Goal: Information Seeking & Learning: Find specific fact

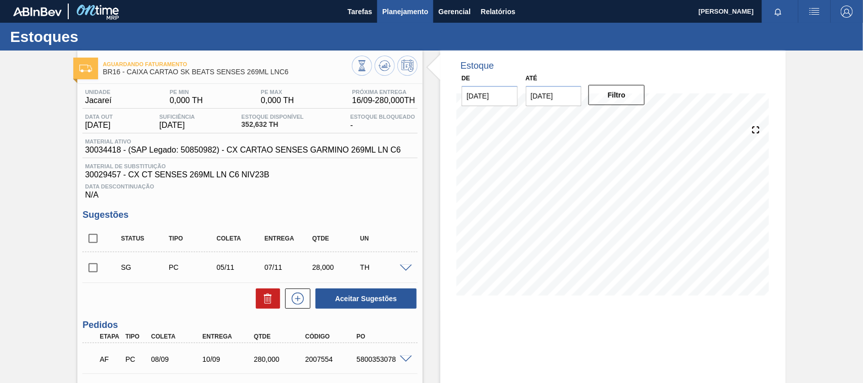
click at [391, 8] on span "Planejamento" at bounding box center [405, 12] width 46 height 12
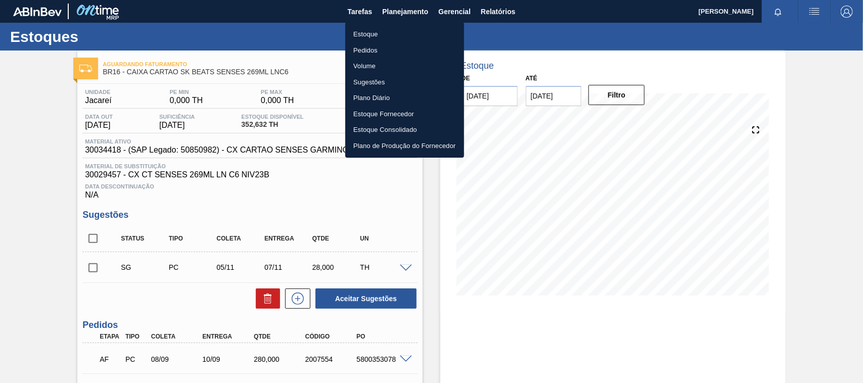
click at [356, 31] on li "Estoque" at bounding box center [404, 34] width 119 height 16
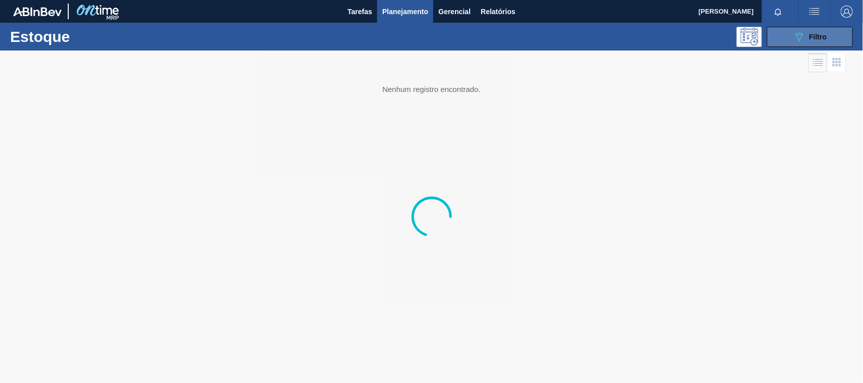
click at [797, 42] on icon "089F7B8B-B2A5-4AFE-B5C0-19BA573D28AC" at bounding box center [800, 37] width 12 height 12
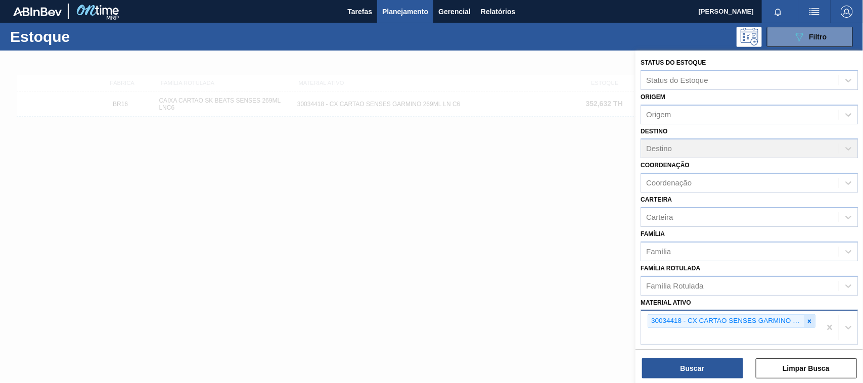
click at [808, 318] on icon at bounding box center [809, 321] width 7 height 7
paste ativo "30003075"
type ativo "30003075"
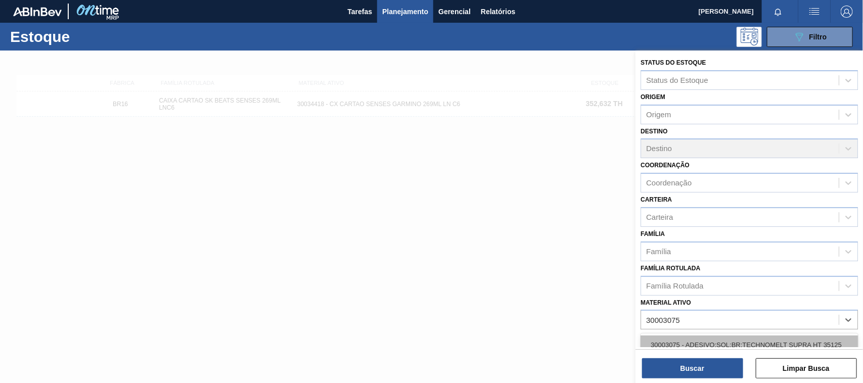
click at [716, 347] on div "30003075 - ADESIVO;SOL;BR;TECHNOMELT SUPRA HT 35125" at bounding box center [750, 345] width 218 height 19
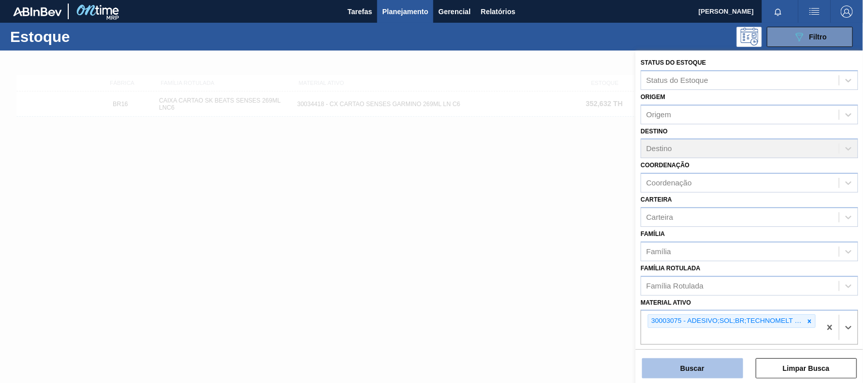
click at [703, 368] on button "Buscar" at bounding box center [692, 369] width 101 height 20
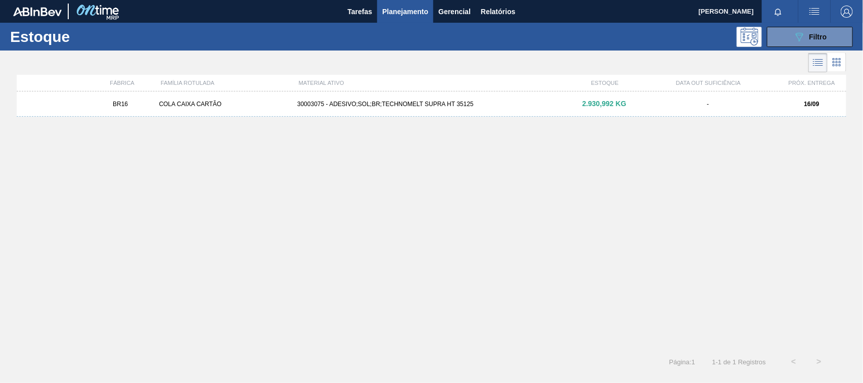
click at [340, 108] on div "BR16 COLA CAIXA CARTÃO 30003075 - ADESIVO;SOL;BR;TECHNOMELT SUPRA HT 35125 2.93…" at bounding box center [432, 104] width 830 height 25
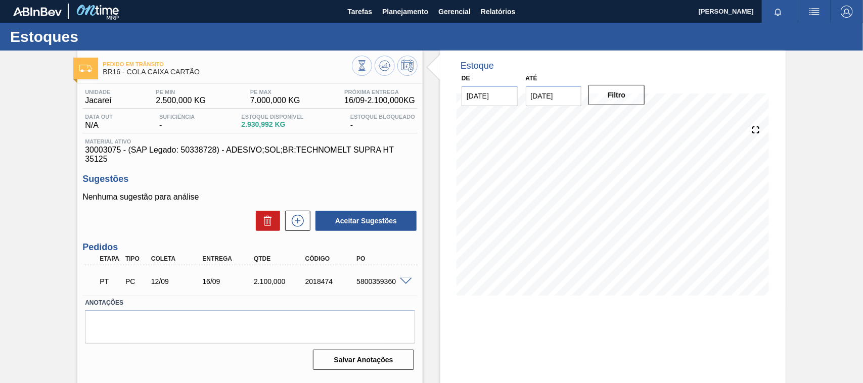
click at [399, 280] on div at bounding box center [408, 281] width 20 height 8
click at [403, 279] on span at bounding box center [406, 282] width 12 height 8
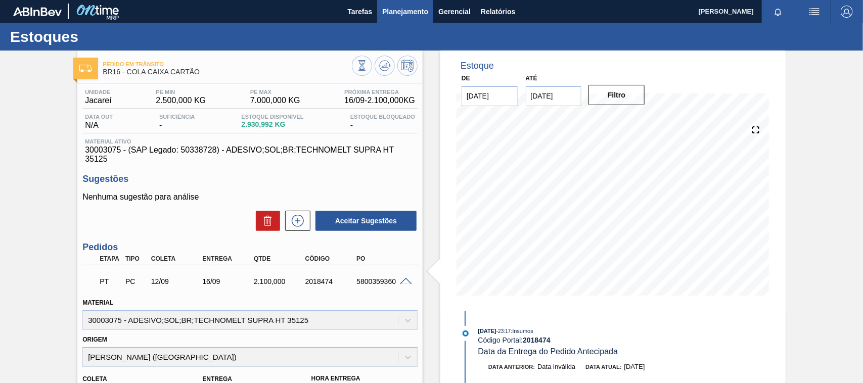
click at [388, 11] on span "Planejamento" at bounding box center [405, 12] width 46 height 12
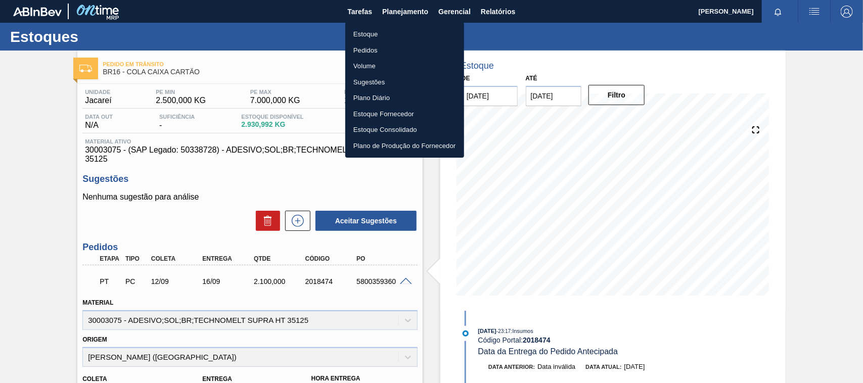
click at [365, 26] on li "Estoque" at bounding box center [404, 34] width 119 height 16
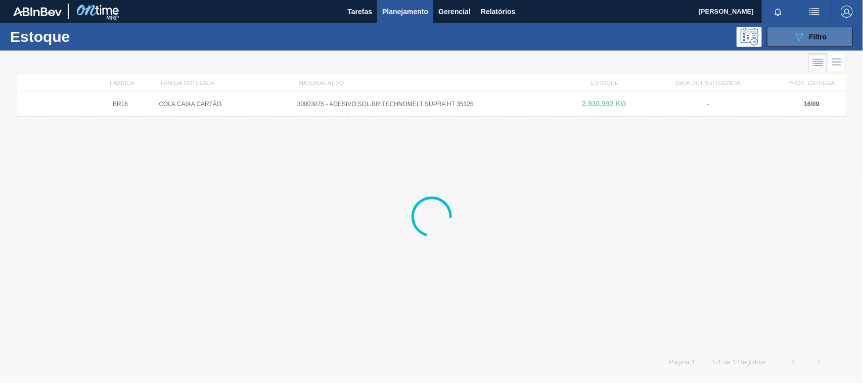
click at [802, 31] on icon "089F7B8B-B2A5-4AFE-B5C0-19BA573D28AC" at bounding box center [800, 37] width 12 height 12
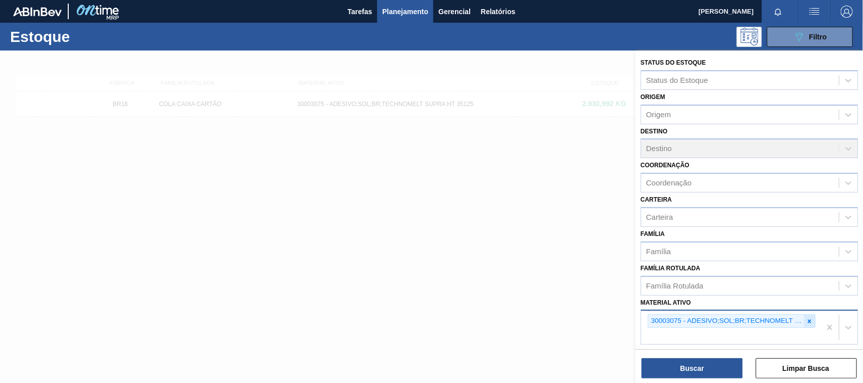
click at [810, 320] on icon at bounding box center [809, 321] width 7 height 7
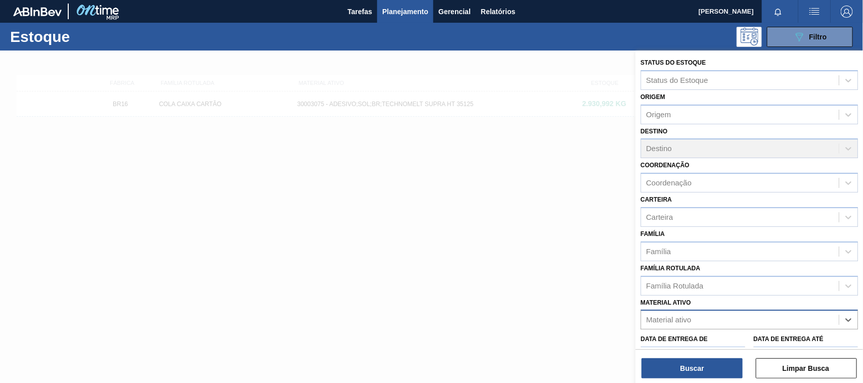
paste ativo "30003520"
type ativo "30003520"
click at [731, 339] on div "30003520 - FILME STRETCH 500 MM 20 MICRA" at bounding box center [750, 345] width 218 height 19
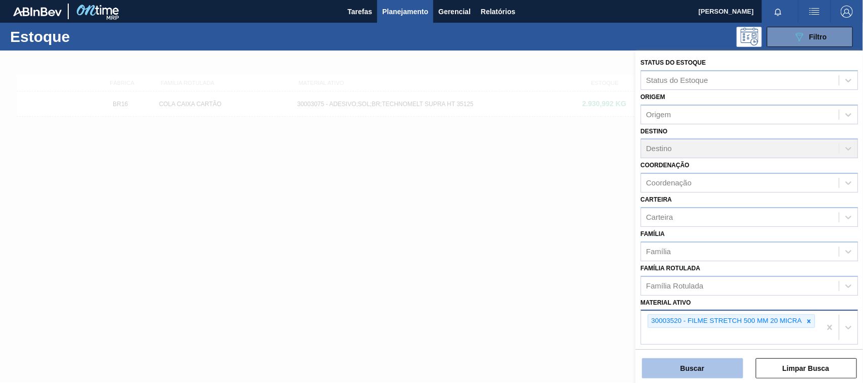
click at [707, 362] on button "Buscar" at bounding box center [692, 369] width 101 height 20
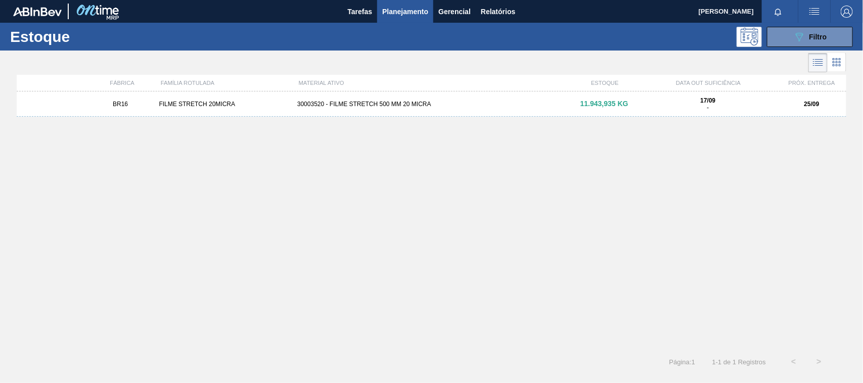
click at [256, 111] on div "BR16 FILME STRETCH 20MICRA 30003520 - FILME STRETCH 500 MM 20 MICRA 11.943,935 …" at bounding box center [432, 104] width 830 height 25
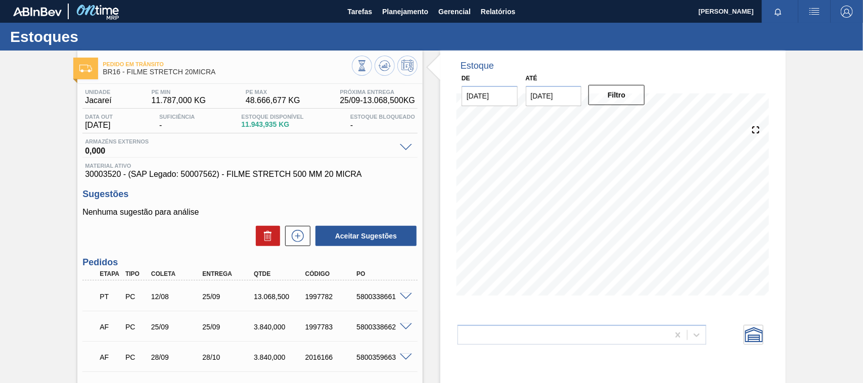
click at [402, 296] on span at bounding box center [406, 297] width 12 height 8
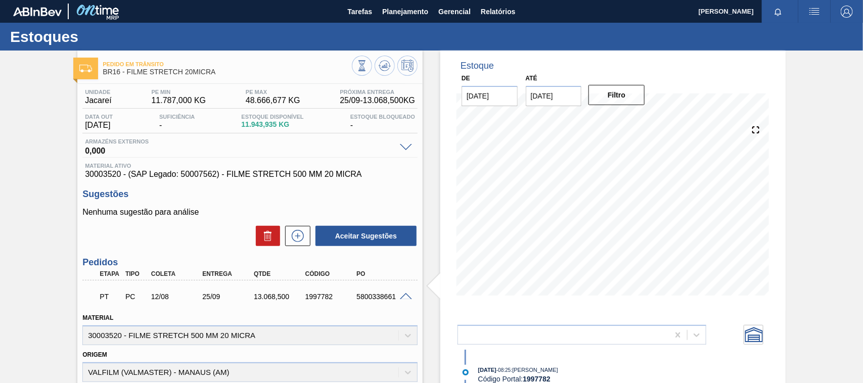
click at [373, 297] on div "5800338661" at bounding box center [382, 297] width 57 height 8
copy div "5800338661"
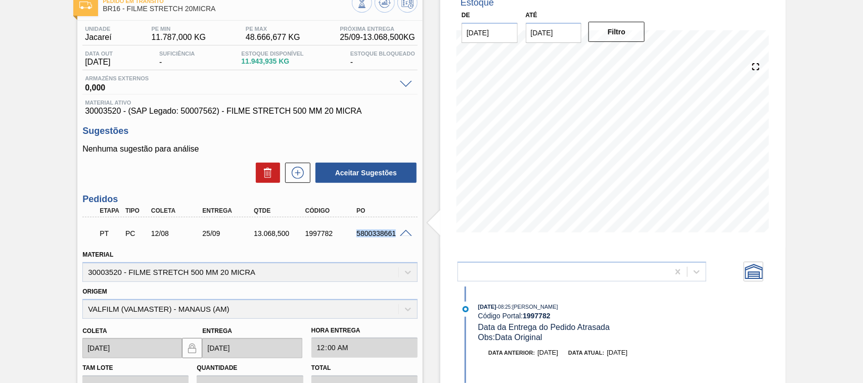
click at [263, 236] on div "13.068,500" at bounding box center [279, 234] width 57 height 8
click at [265, 236] on div "13.068,500" at bounding box center [279, 234] width 57 height 8
copy div "13.068,500"
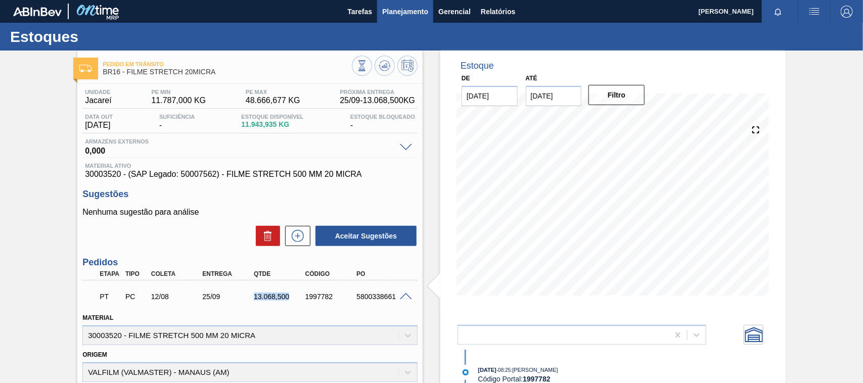
click at [408, 10] on span "Planejamento" at bounding box center [405, 12] width 46 height 12
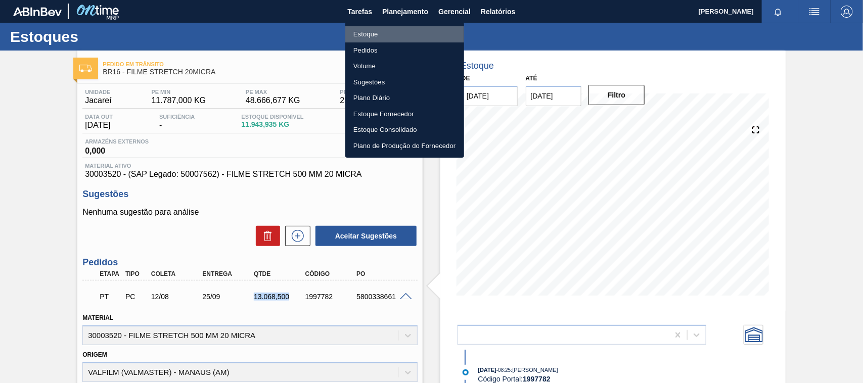
click at [368, 34] on li "Estoque" at bounding box center [404, 34] width 119 height 16
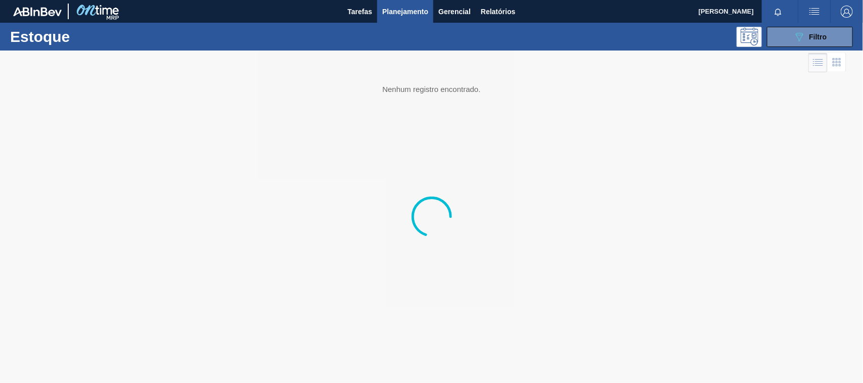
click at [812, 21] on button "button" at bounding box center [815, 11] width 32 height 23
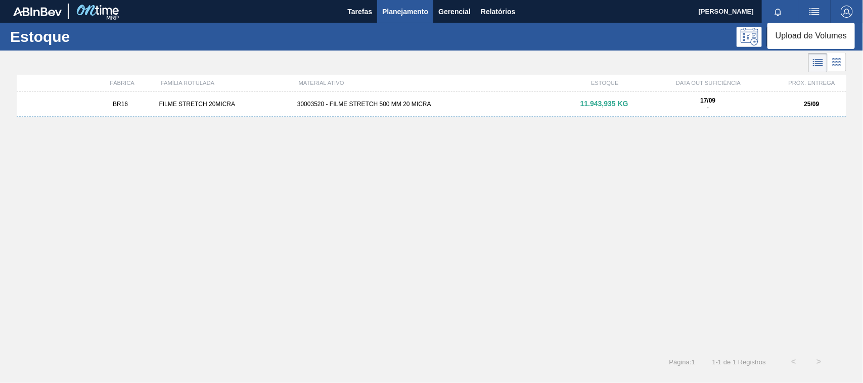
drag, startPoint x: 639, startPoint y: 312, endPoint x: 711, endPoint y: 214, distance: 121.2
click at [639, 304] on div at bounding box center [431, 191] width 863 height 383
click at [800, 24] on div "Estoque 089F7B8B-B2A5-4AFE-B5C0-19BA573D28AC Filtro" at bounding box center [431, 37] width 863 height 28
click at [805, 37] on icon "089F7B8B-B2A5-4AFE-B5C0-19BA573D28AC" at bounding box center [800, 37] width 12 height 12
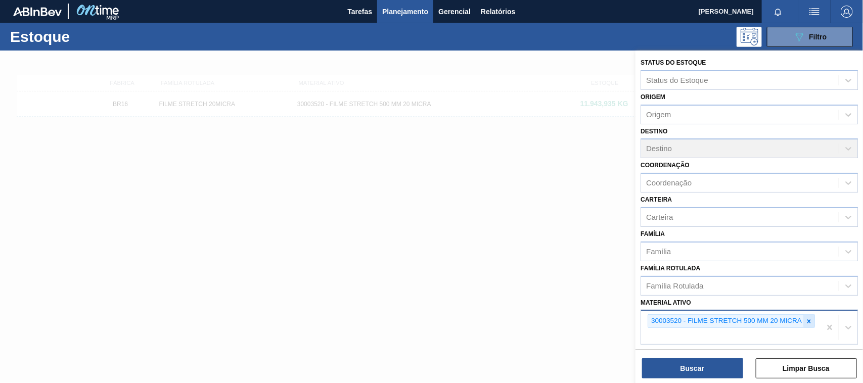
drag, startPoint x: 805, startPoint y: 322, endPoint x: 810, endPoint y: 320, distance: 5.7
click at [807, 321] on icon at bounding box center [809, 321] width 7 height 7
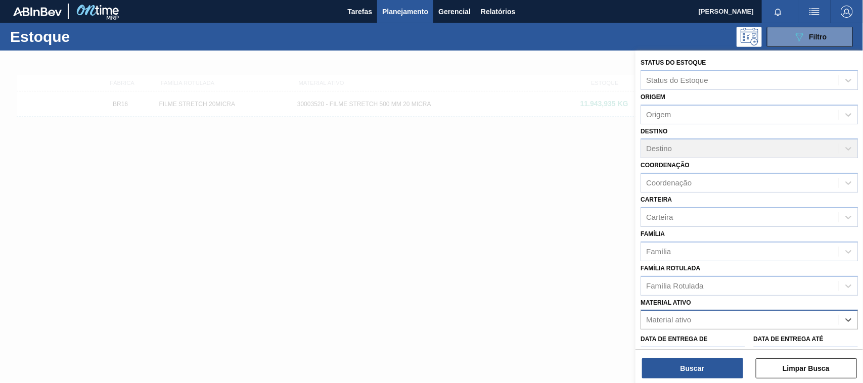
paste ativo "30003188"
type ativo "30003188"
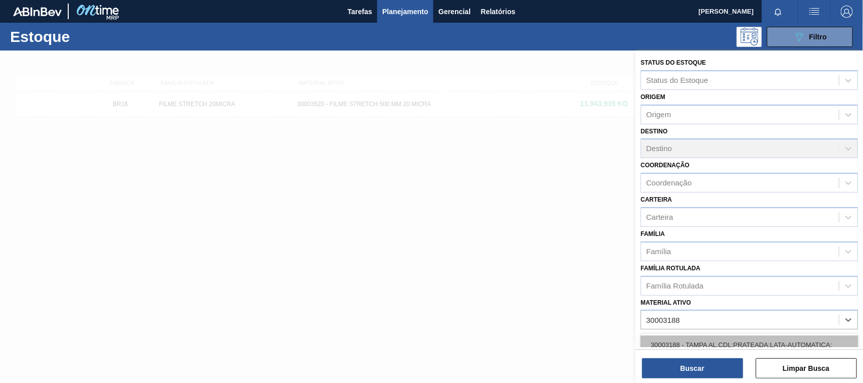
click at [711, 339] on div "30003188 - TAMPA AL.CDL;PRATEADA;LATA-AUTOMATICA;" at bounding box center [750, 345] width 218 height 19
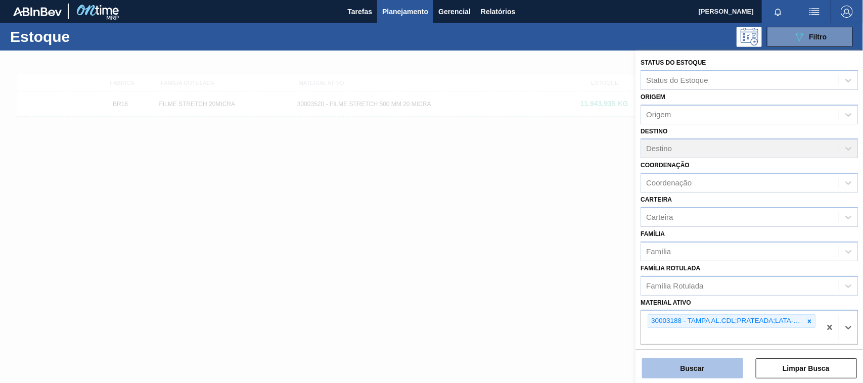
click at [706, 366] on button "Buscar" at bounding box center [692, 369] width 101 height 20
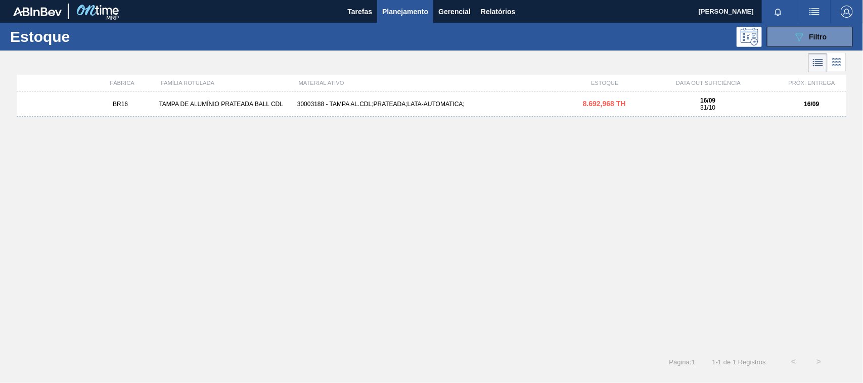
click at [414, 101] on div "30003188 - TAMPA AL.CDL;PRATEADA;LATA-AUTOMATICA;" at bounding box center [431, 104] width 277 height 7
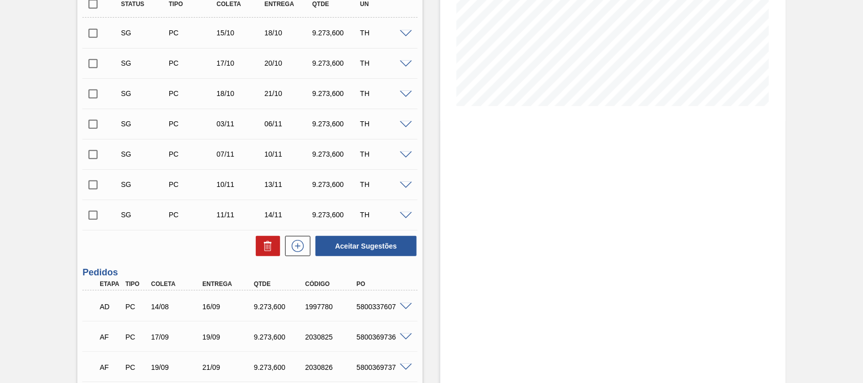
scroll to position [253, 0]
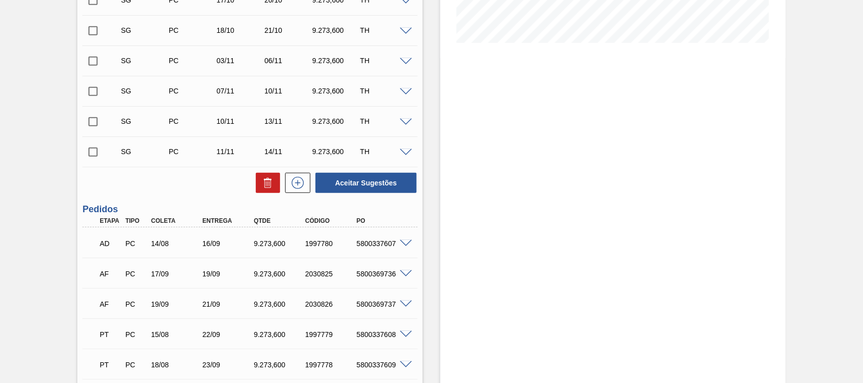
click at [223, 298] on div "AF PC 19/09 21/09 9.273,[PHONE_NUMBER] 5800369737" at bounding box center [247, 303] width 309 height 20
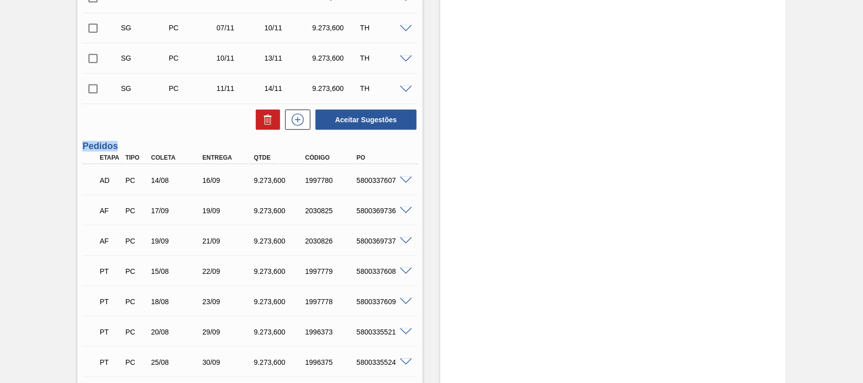
drag, startPoint x: 86, startPoint y: 142, endPoint x: 137, endPoint y: 145, distance: 50.6
click at [137, 145] on h3 "Pedidos" at bounding box center [249, 146] width 335 height 11
click at [109, 180] on p "AD" at bounding box center [110, 181] width 21 height 8
click at [400, 182] on span at bounding box center [406, 181] width 12 height 8
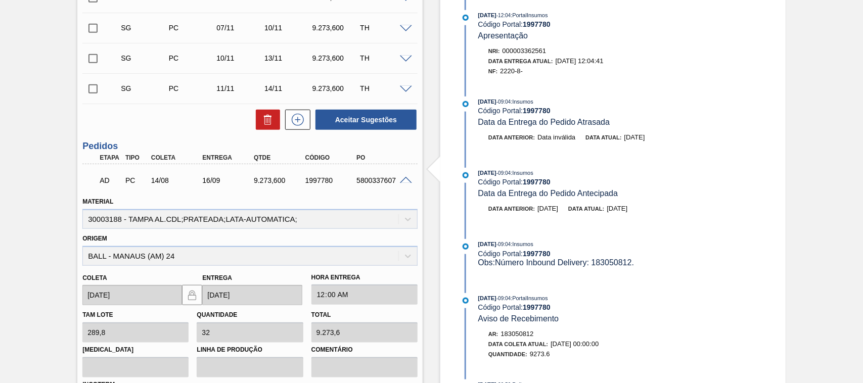
click at [107, 182] on p "AD" at bounding box center [110, 181] width 21 height 8
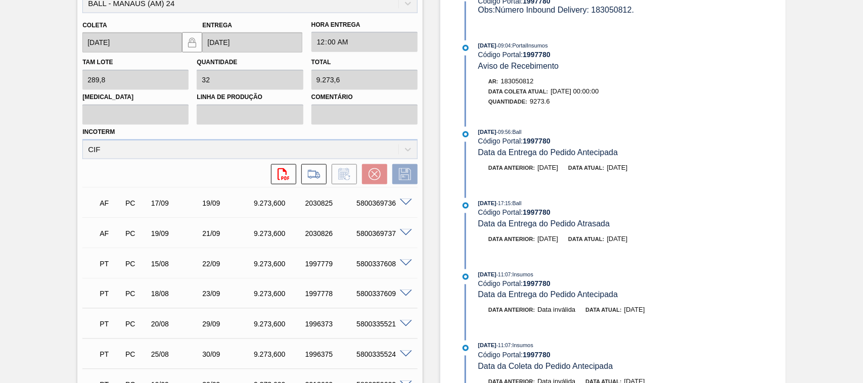
click at [407, 205] on span at bounding box center [406, 203] width 12 height 8
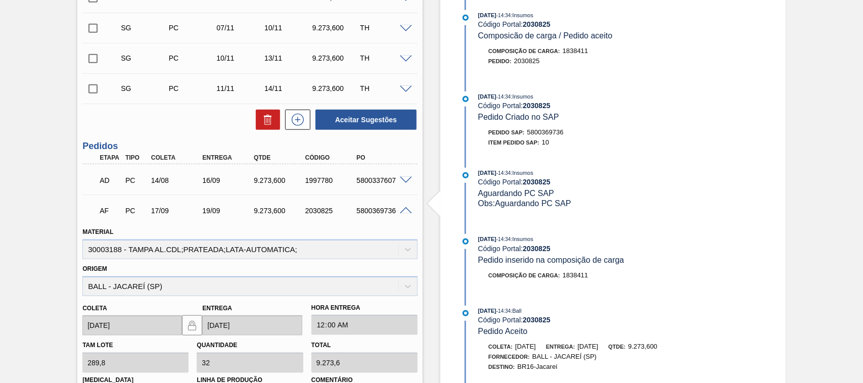
scroll to position [253, 0]
